Goal: Information Seeking & Learning: Learn about a topic

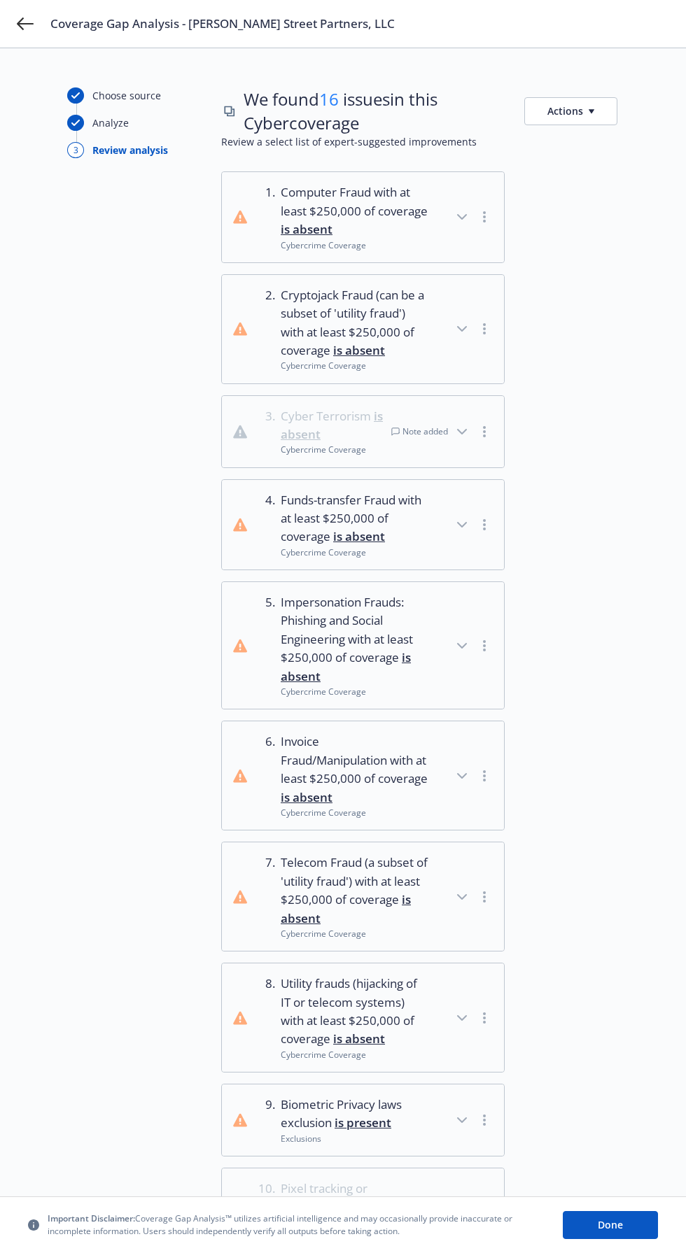
click at [590, 111] on icon "button" at bounding box center [591, 111] width 6 height 4
click at [17, 21] on icon at bounding box center [25, 23] width 17 height 17
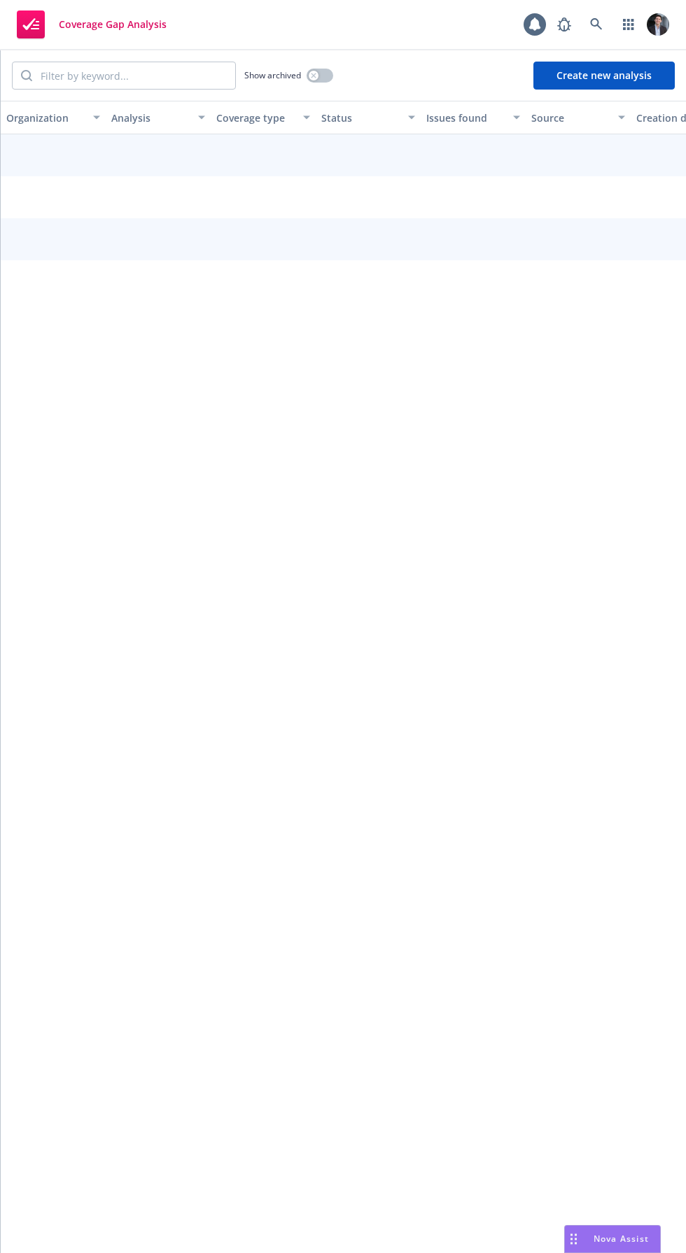
click at [29, 31] on rect at bounding box center [31, 24] width 28 height 28
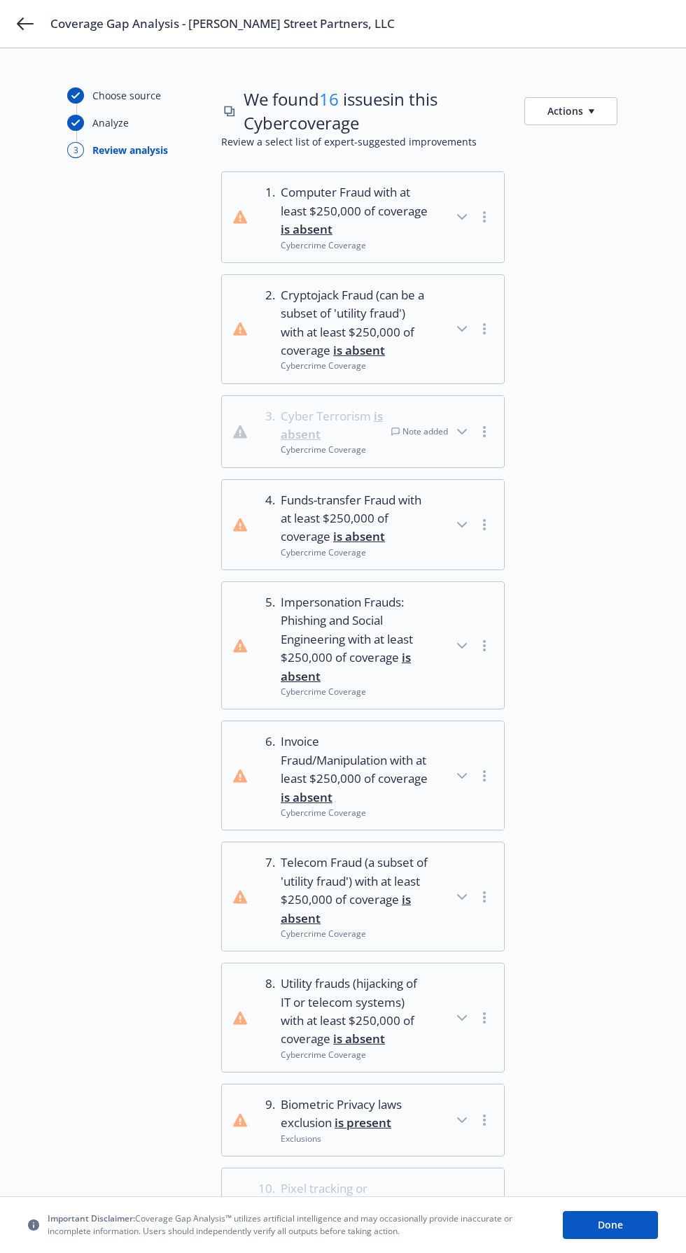
click at [579, 111] on button "Actions" at bounding box center [570, 111] width 93 height 28
click at [104, 845] on div "Choose source Analyze 3 Review analysis" at bounding box center [144, 1020] width 154 height 1867
click at [460, 430] on icon "button" at bounding box center [461, 431] width 17 height 17
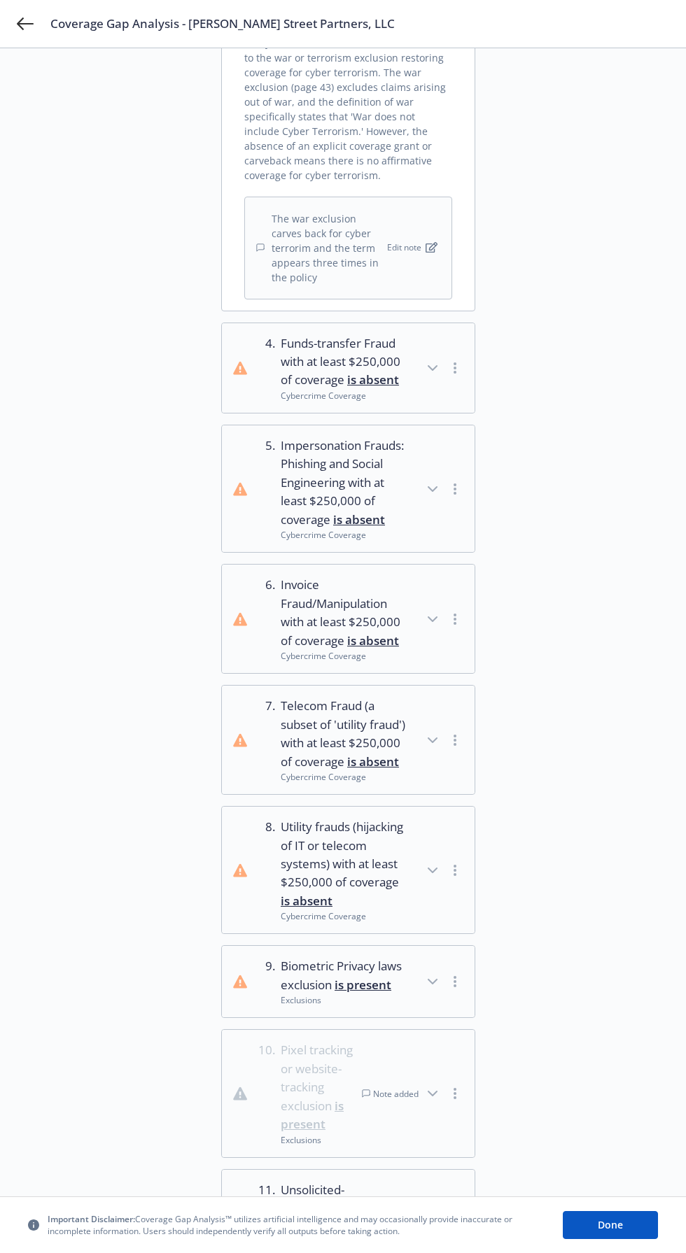
scroll to position [841, 0]
click at [427, 1084] on icon "button" at bounding box center [432, 1092] width 17 height 17
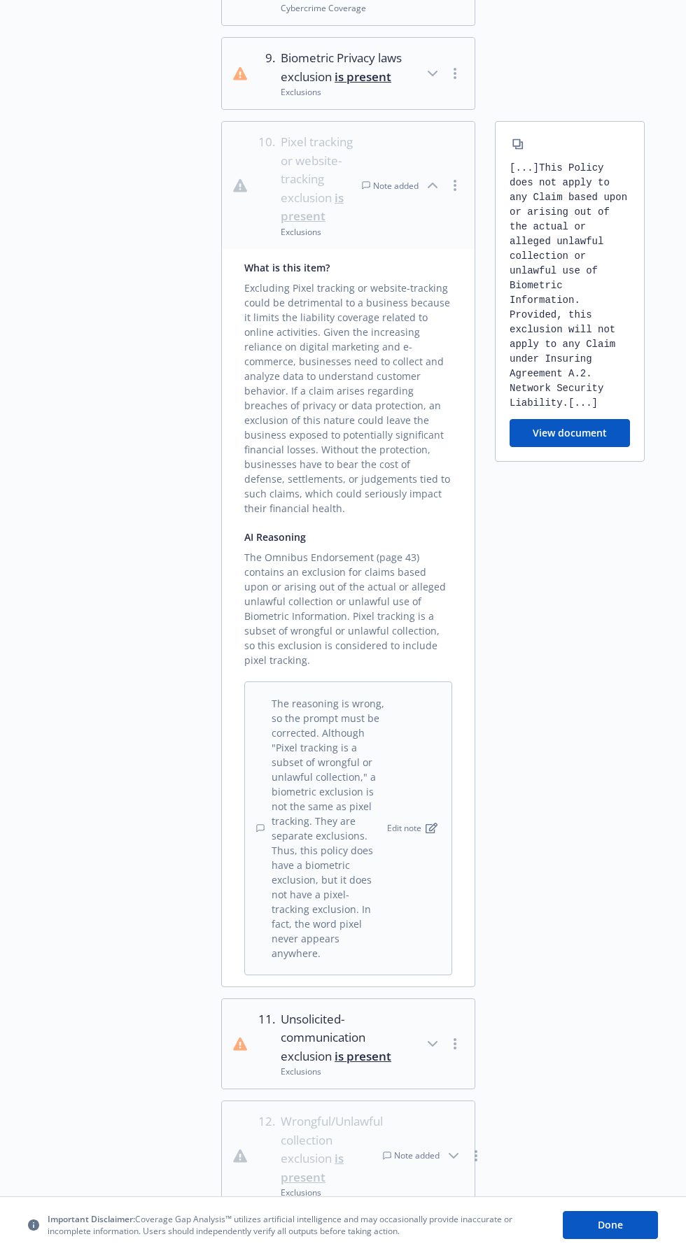
scroll to position [2237, 0]
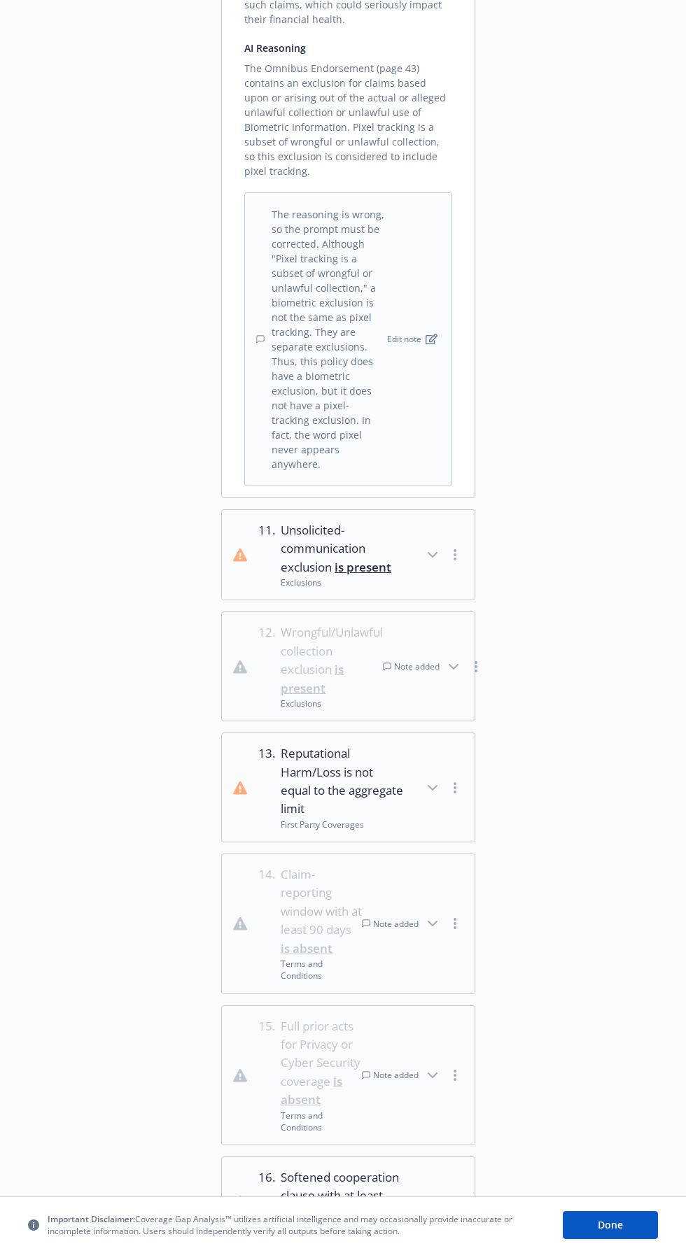
click at [292, 1252] on div "We've also checked for" at bounding box center [300, 1278] width 108 height 17
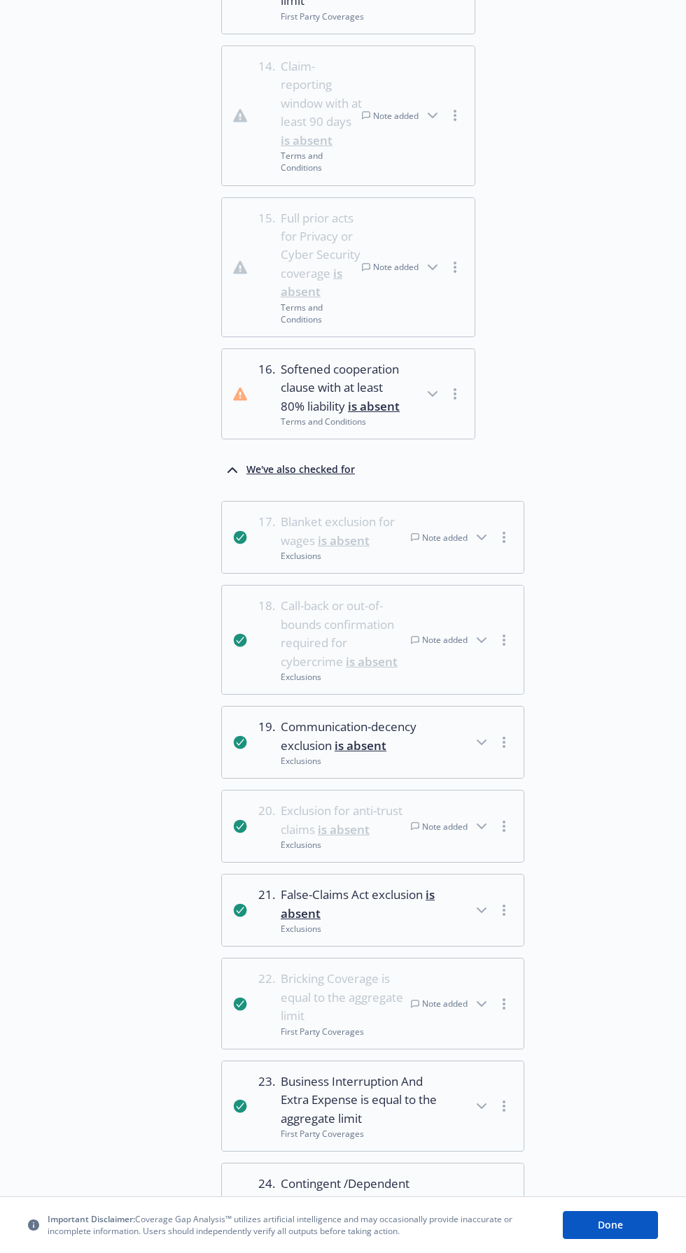
scroll to position [3045, 0]
click at [479, 819] on icon "button" at bounding box center [481, 827] width 17 height 17
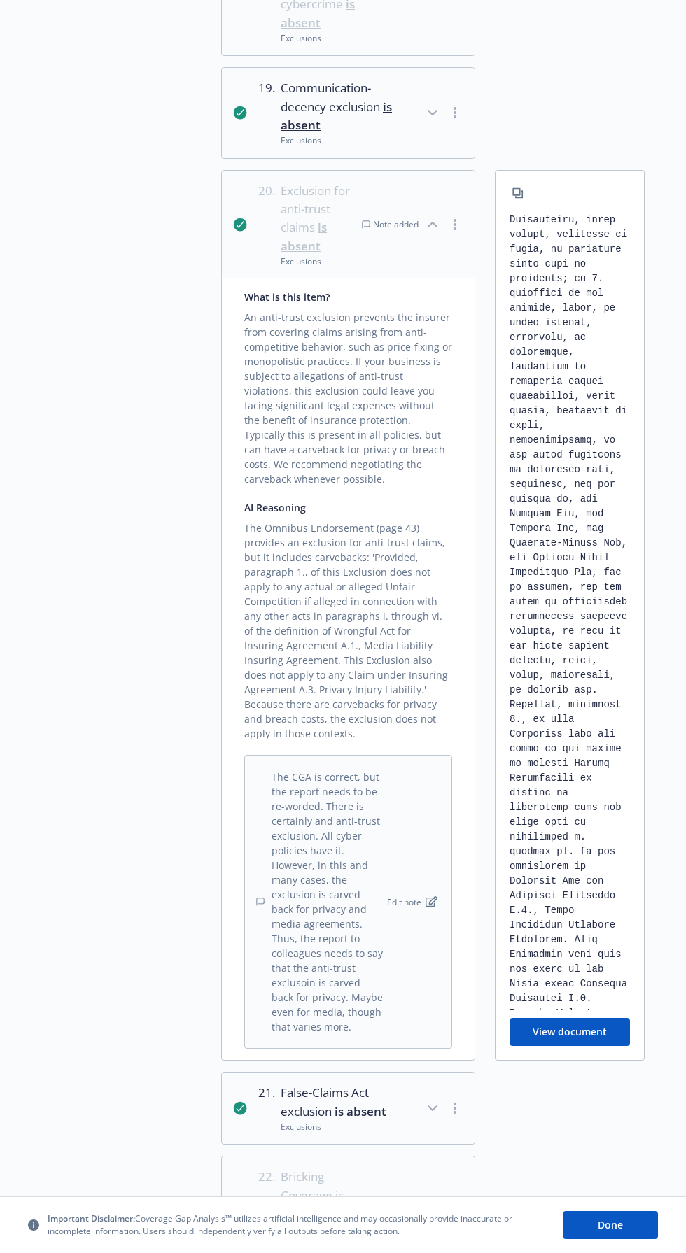
scroll to position [3760, 0]
click at [394, 1166] on div "Note added" at bounding box center [412, 1215] width 101 height 98
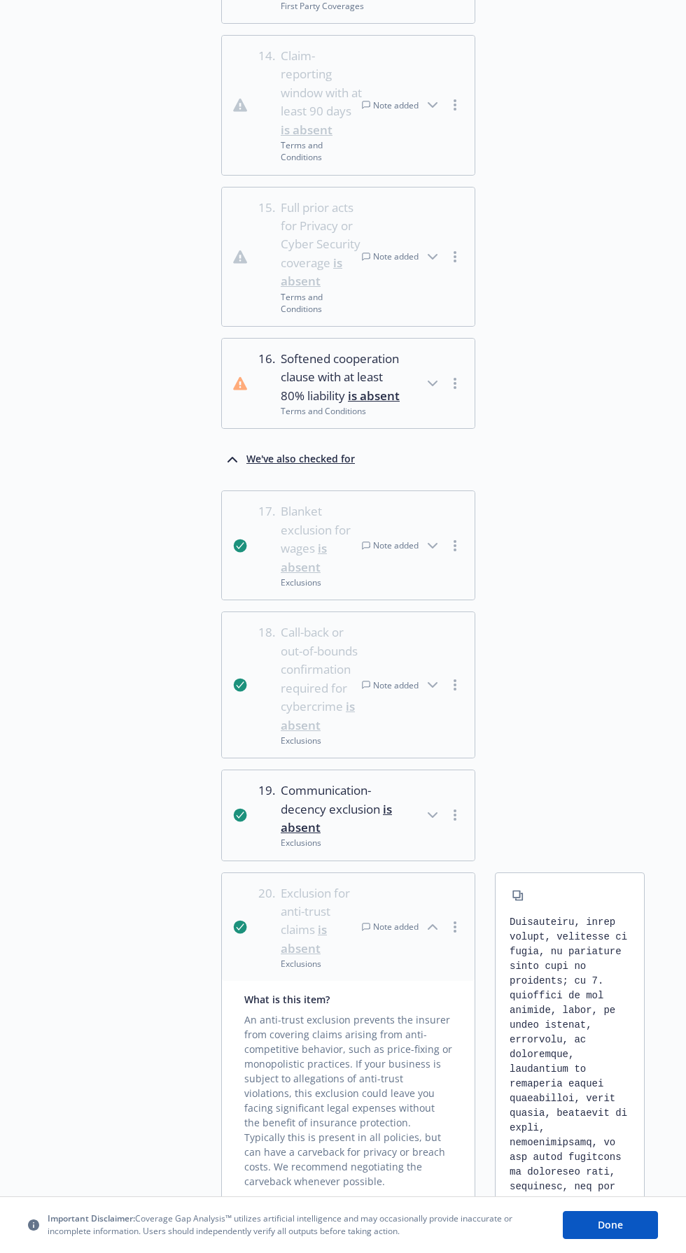
scroll to position [3045, 0]
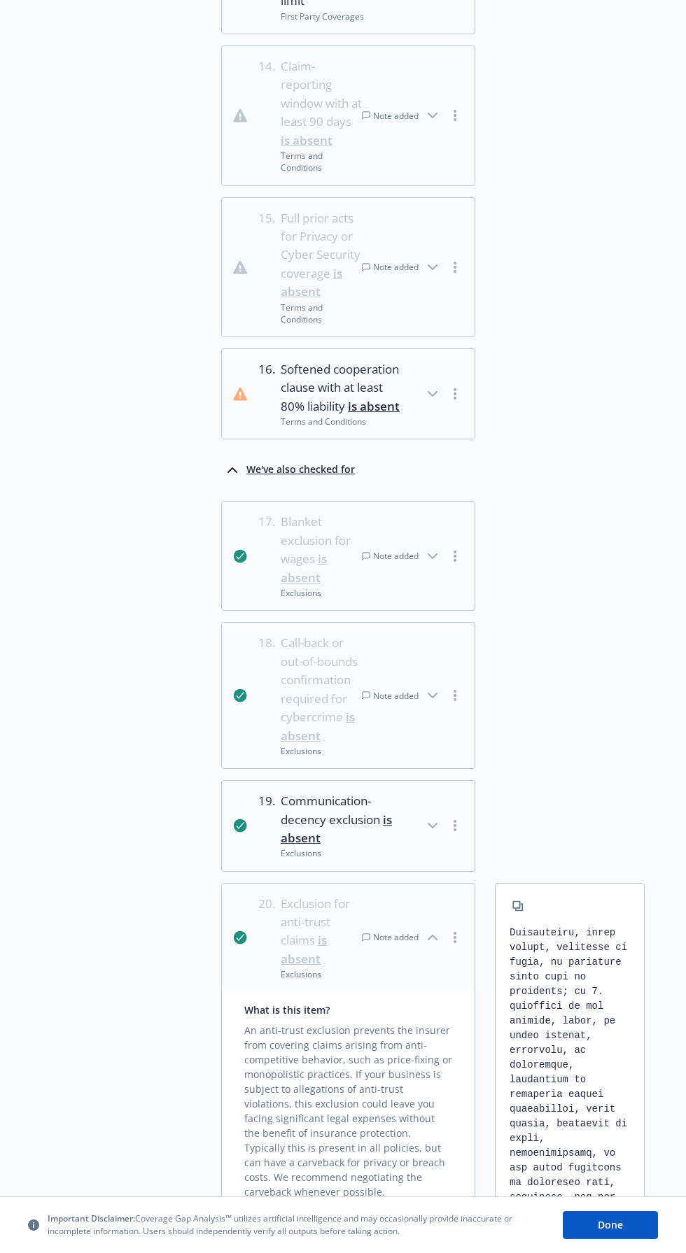
click at [395, 690] on div "Note added" at bounding box center [390, 696] width 57 height 12
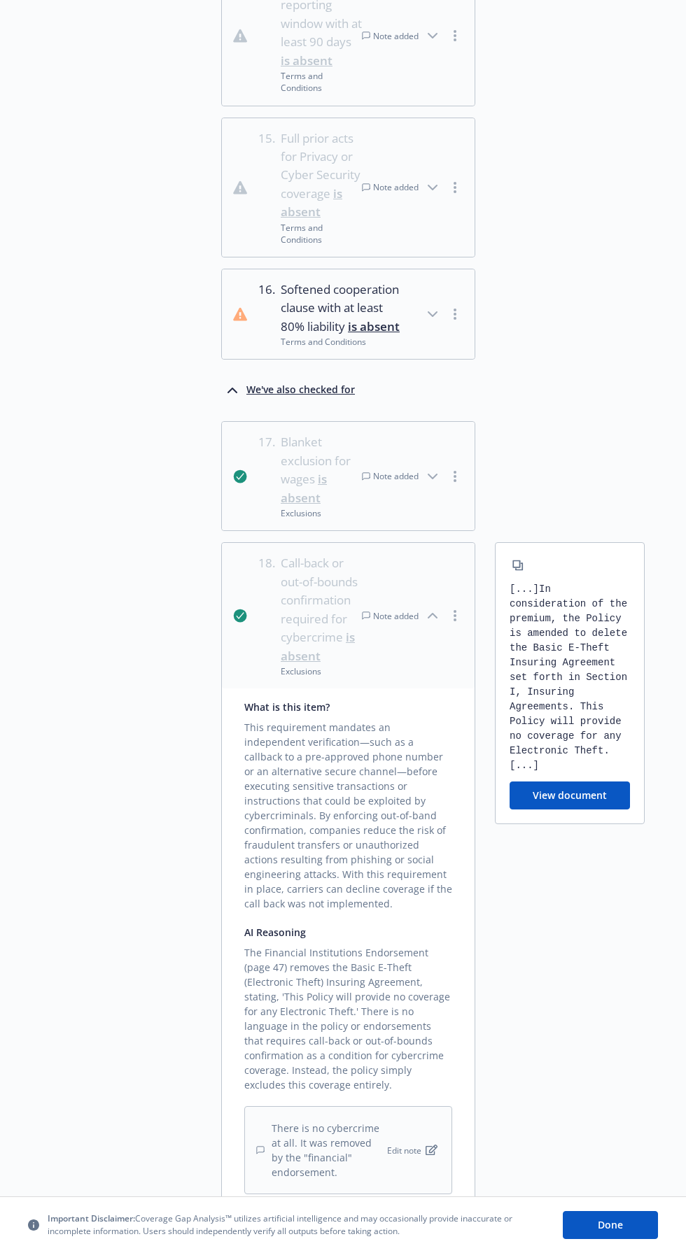
scroll to position [3121, 0]
click at [434, 472] on icon "button" at bounding box center [432, 480] width 17 height 17
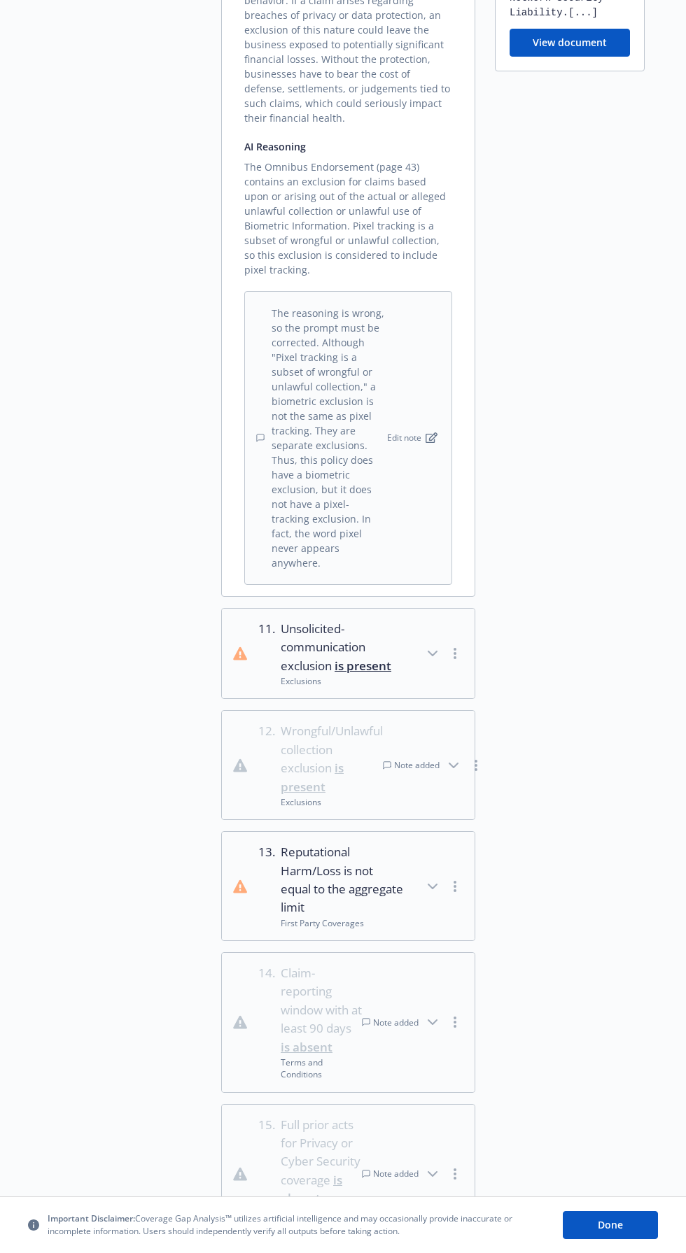
scroll to position [2137, 0]
click at [376, 1134] on div "Note added" at bounding box center [412, 1176] width 101 height 116
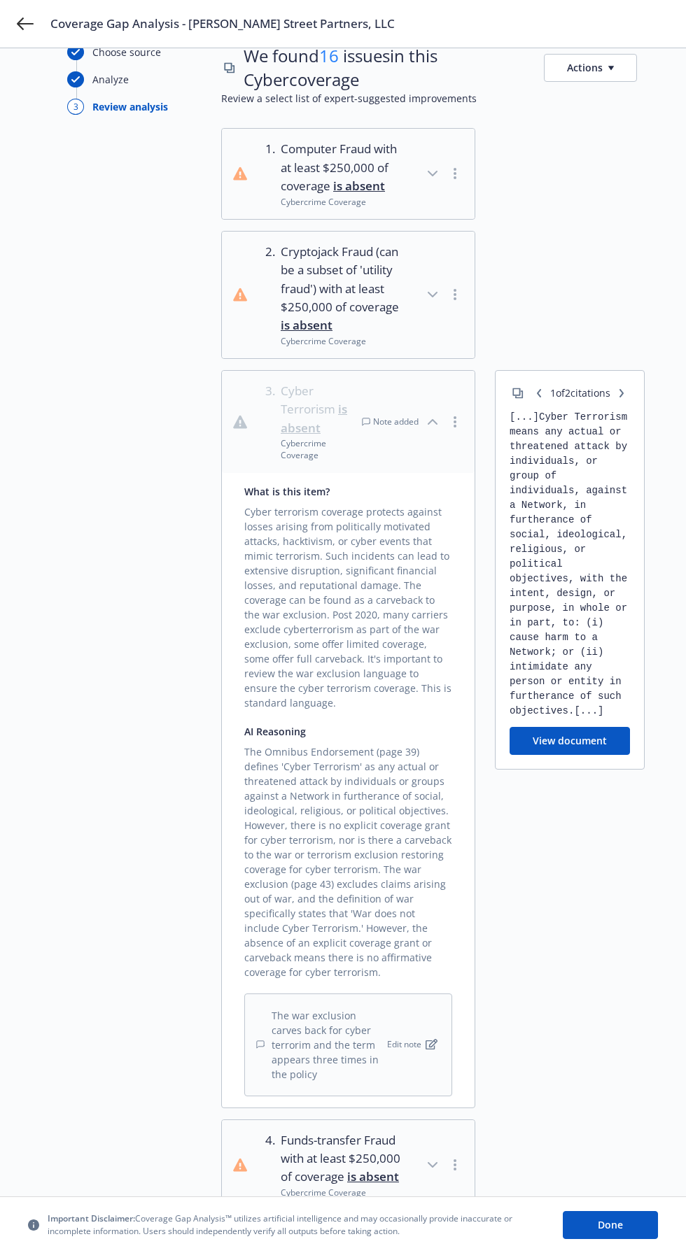
scroll to position [0, 0]
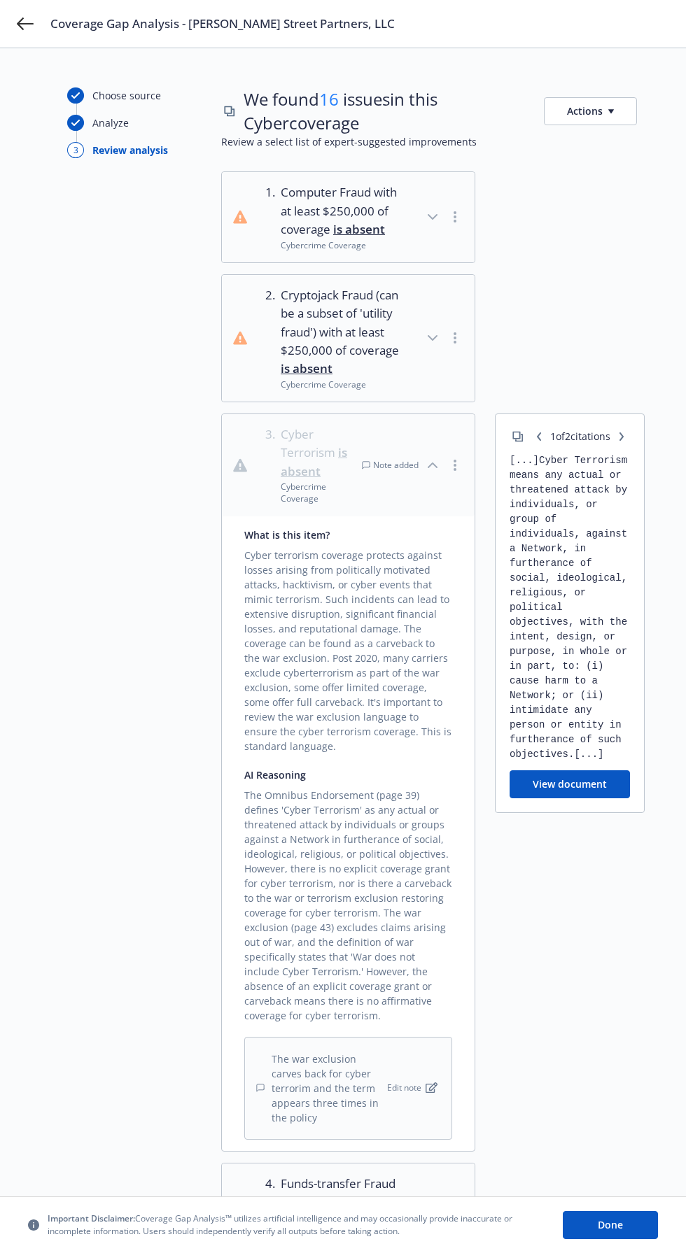
click at [456, 465] on circle "button" at bounding box center [454, 465] width 3 height 3
click at [440, 460] on icon "button" at bounding box center [432, 465] width 17 height 17
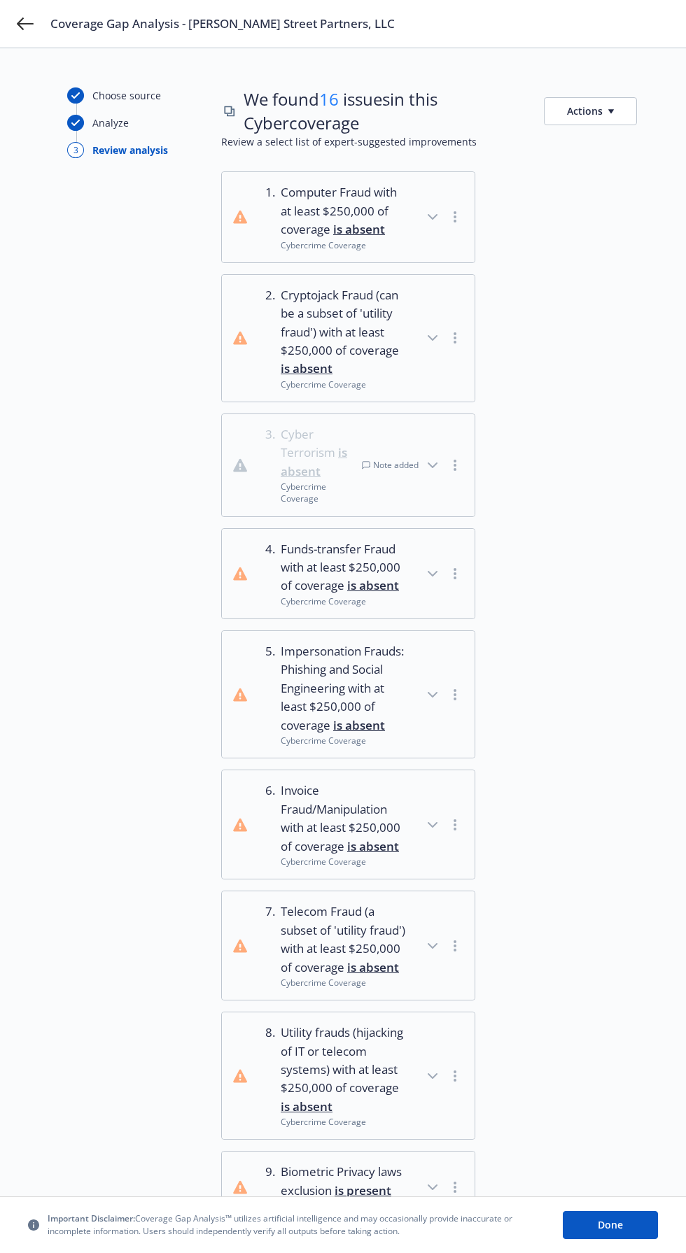
click at [402, 375] on span "Cryptojack Fraud (can be a subset of 'utility fraud') with at least $250,000 of…" at bounding box center [343, 332] width 125 height 92
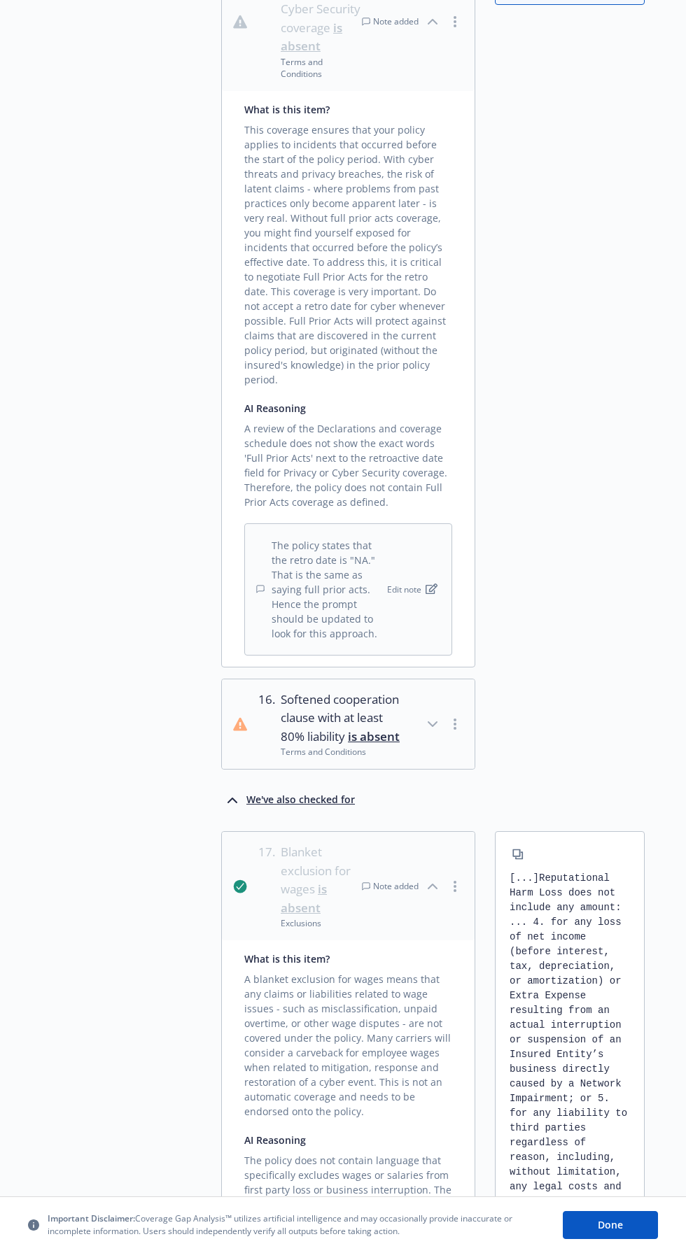
scroll to position [2934, 0]
click at [439, 721] on icon "button" at bounding box center [432, 729] width 17 height 17
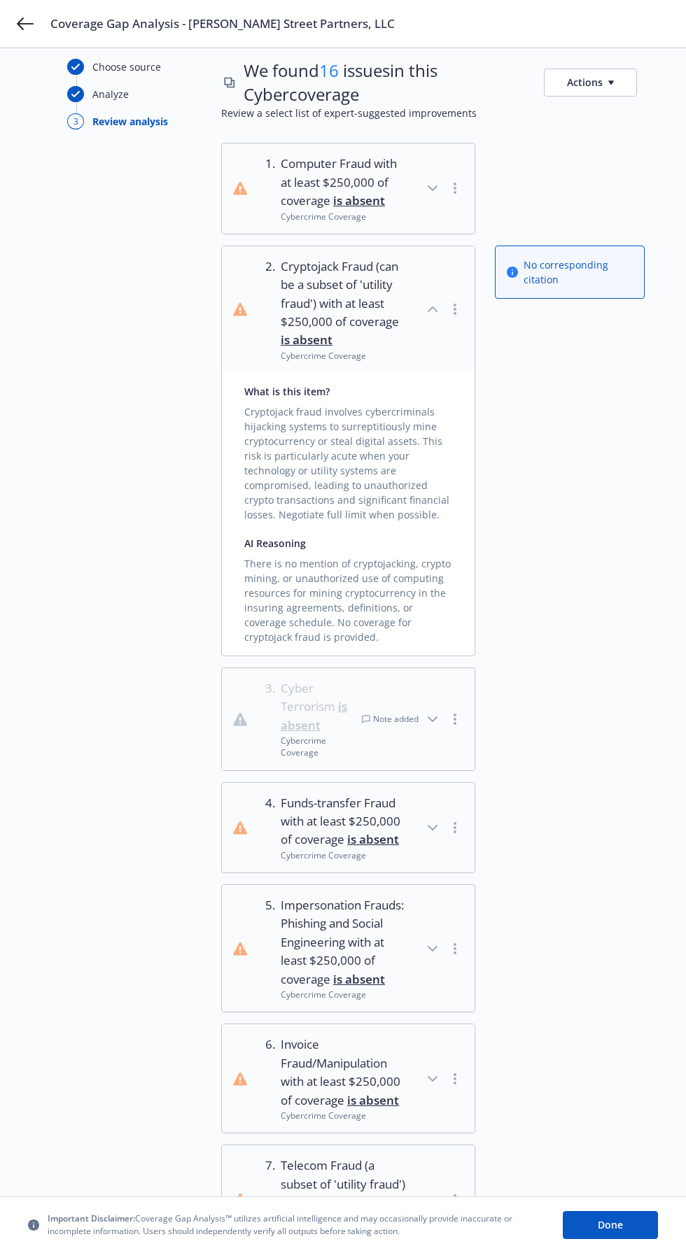
scroll to position [34, 0]
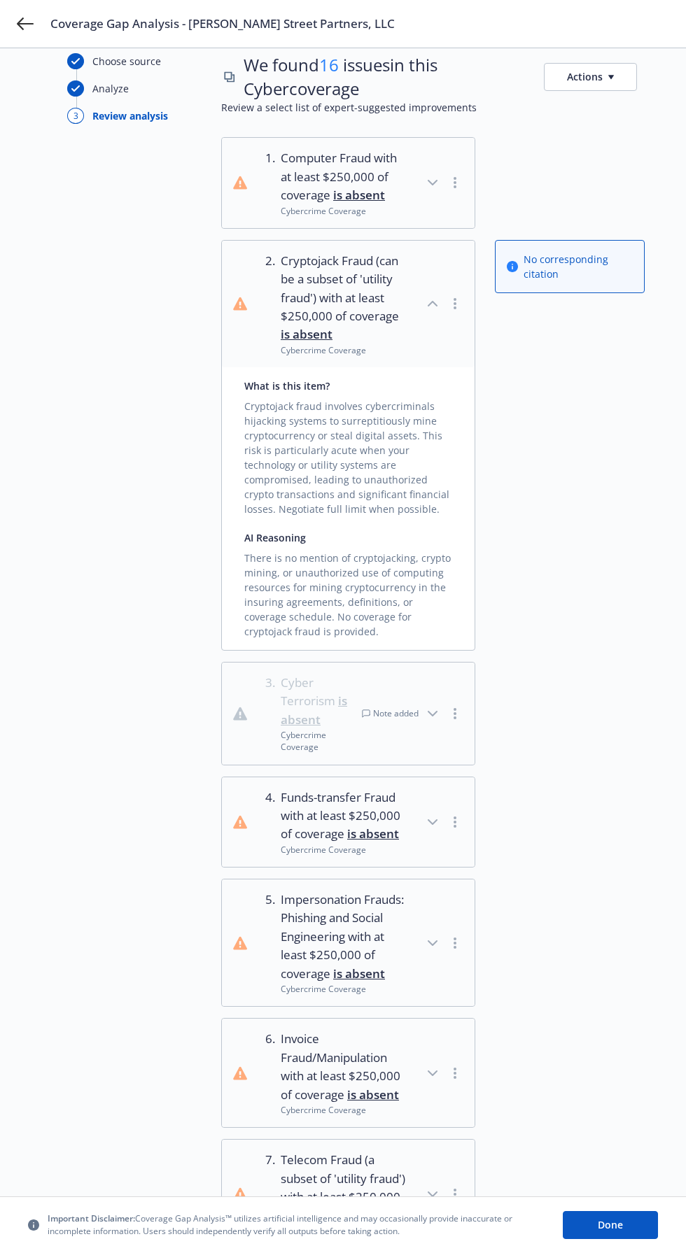
click at [434, 821] on icon "button" at bounding box center [432, 822] width 17 height 17
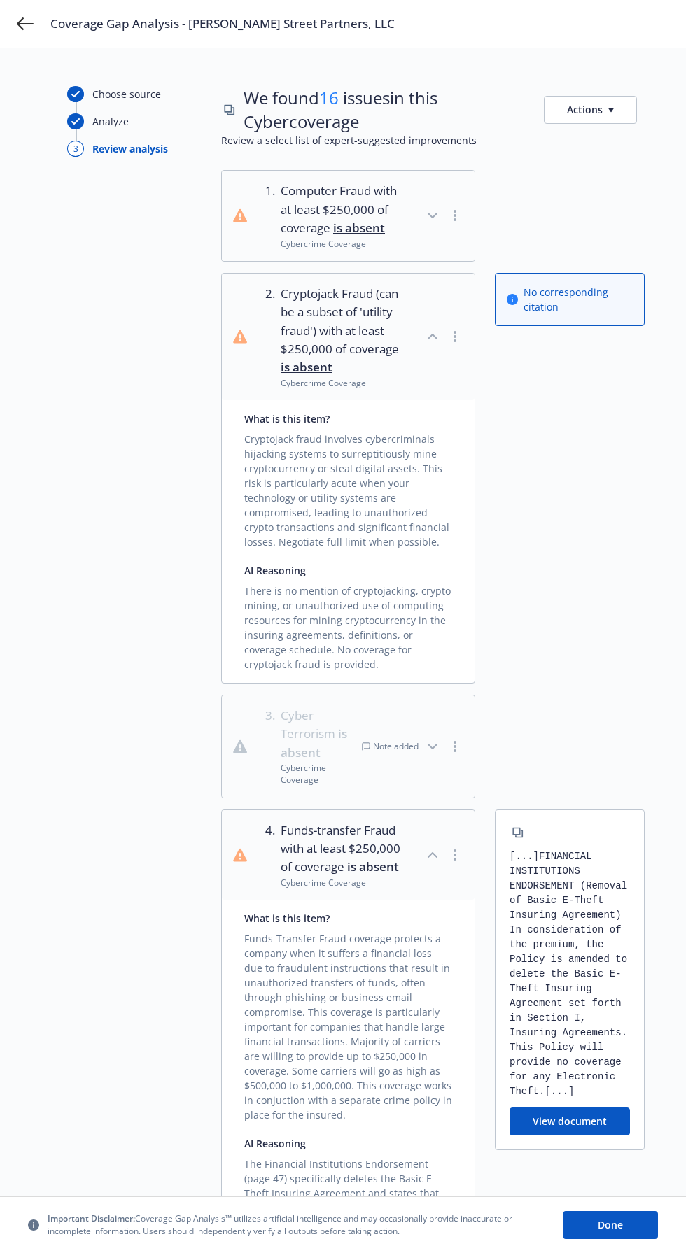
scroll to position [0, 0]
click at [434, 747] on icon "button" at bounding box center [432, 747] width 17 height 17
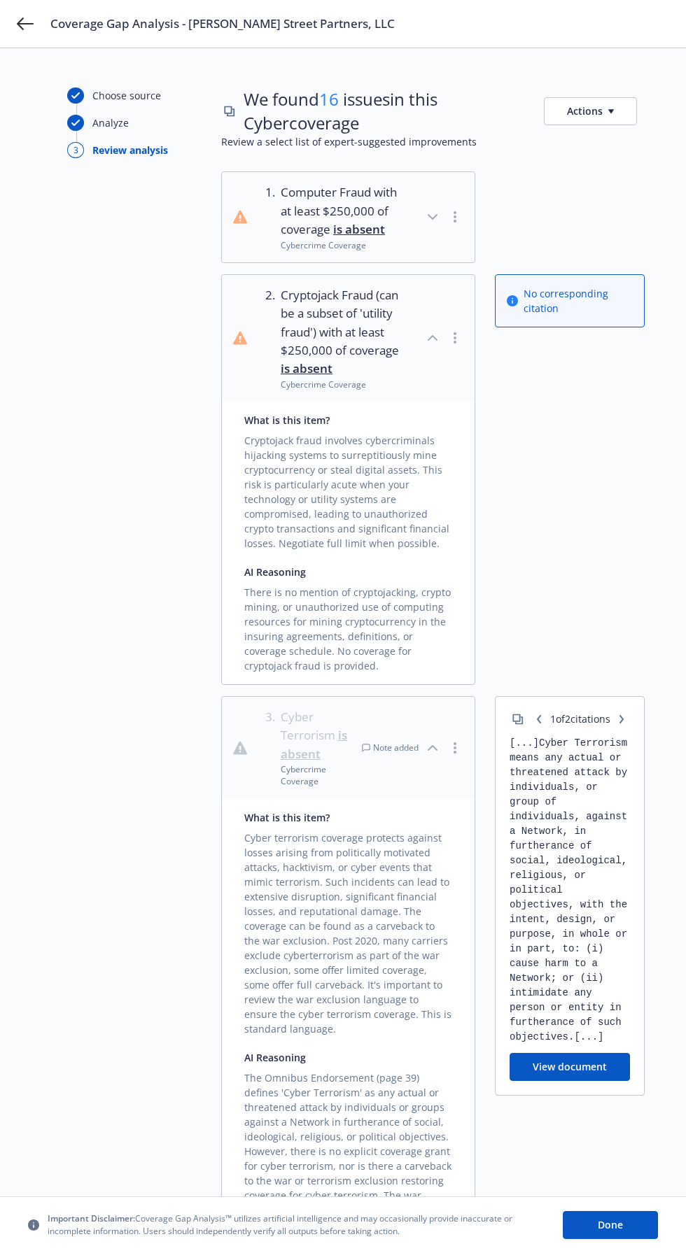
click at [434, 216] on icon "button" at bounding box center [432, 216] width 17 height 17
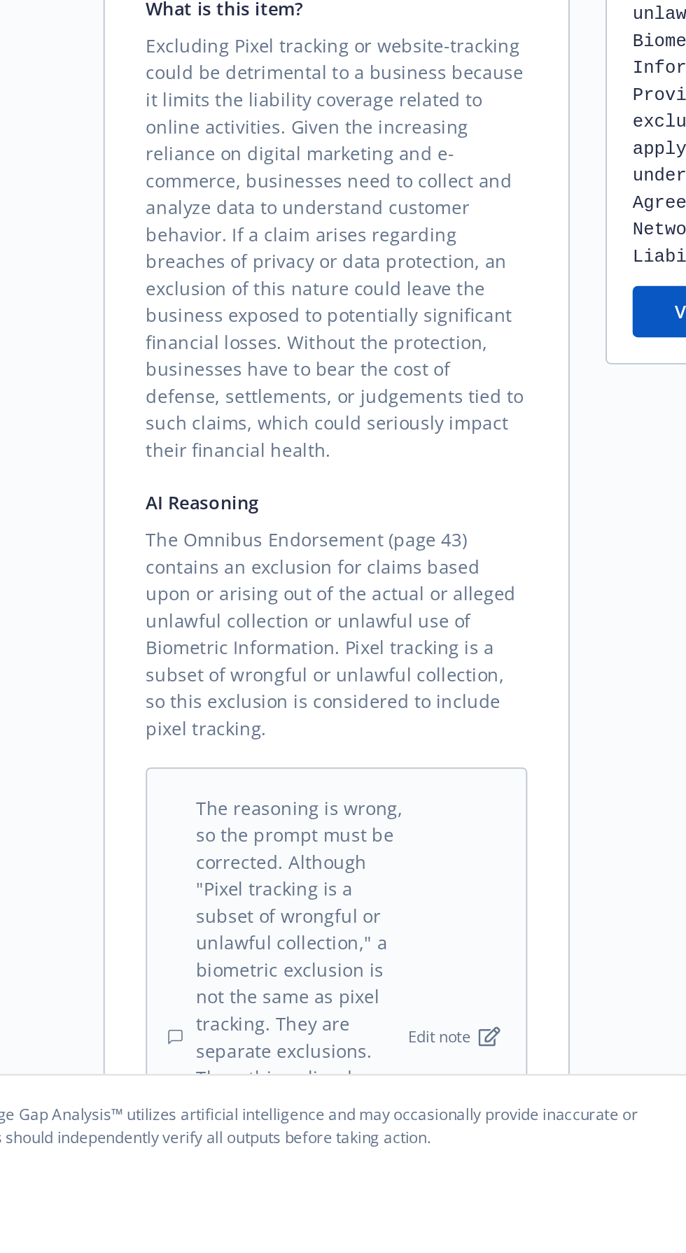
scroll to position [2411, 0]
click at [468, 1119] on div "What is this item? Excluding Pixel tracking or website-tracking could be detrim…" at bounding box center [348, 964] width 253 height 737
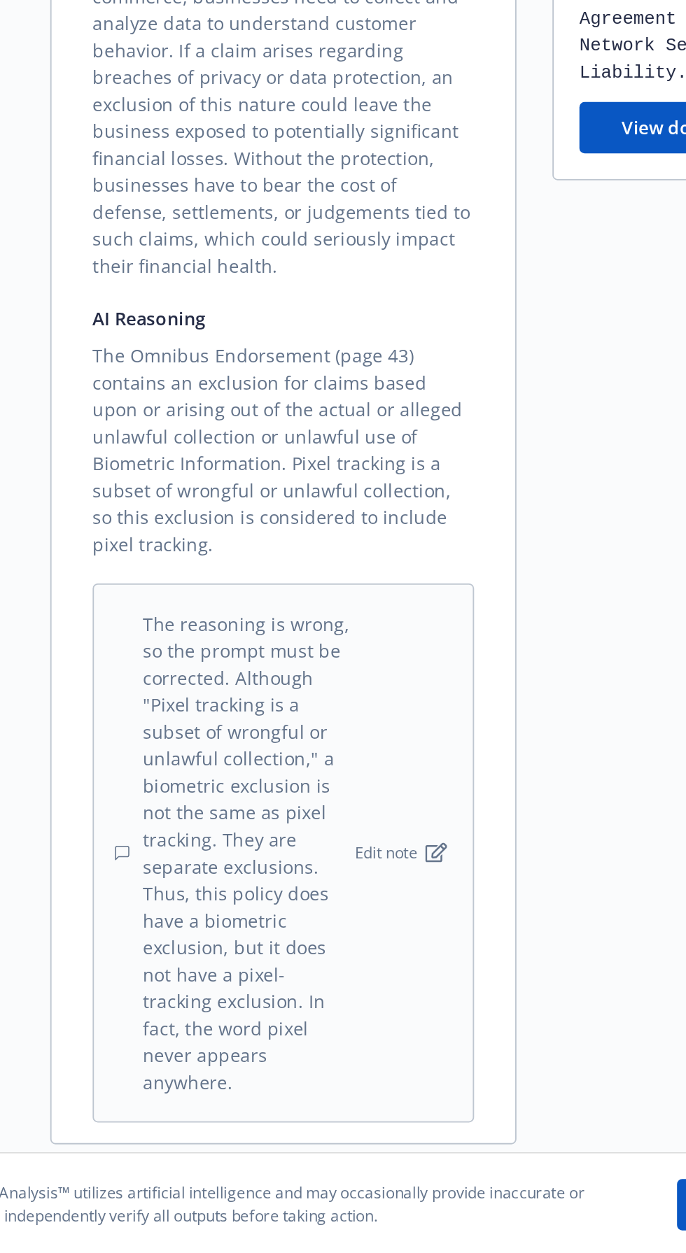
scroll to position [2552, 0]
